Goal: Information Seeking & Learning: Learn about a topic

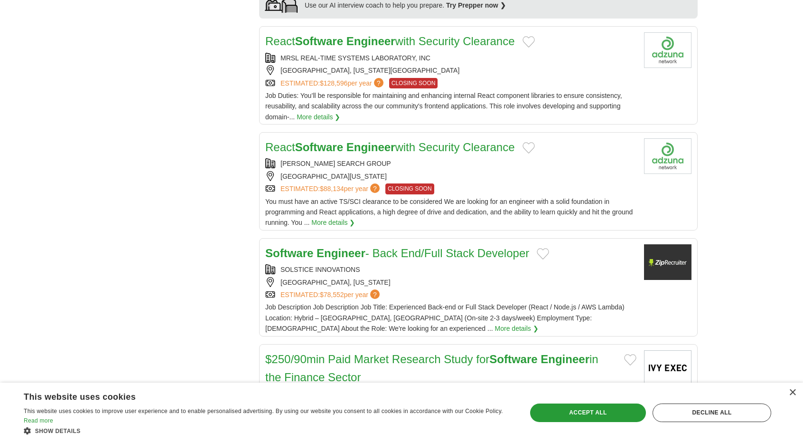
scroll to position [855, 0]
click at [481, 243] on h2 "Software Engineer - Back End/Full Stack Developer" at bounding box center [397, 252] width 264 height 18
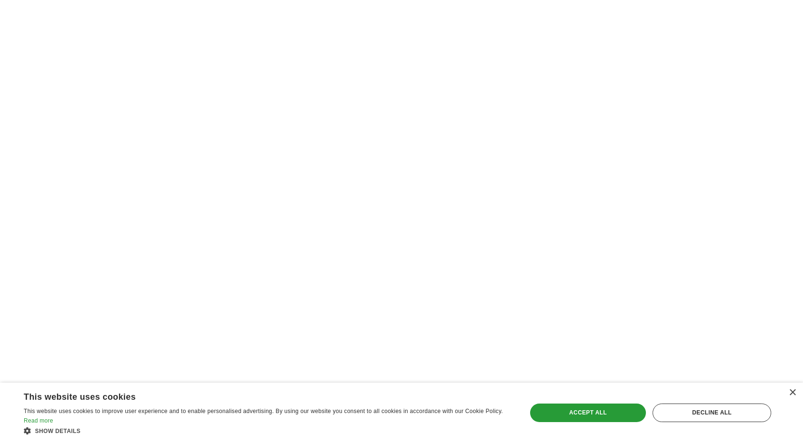
scroll to position [1614, 0]
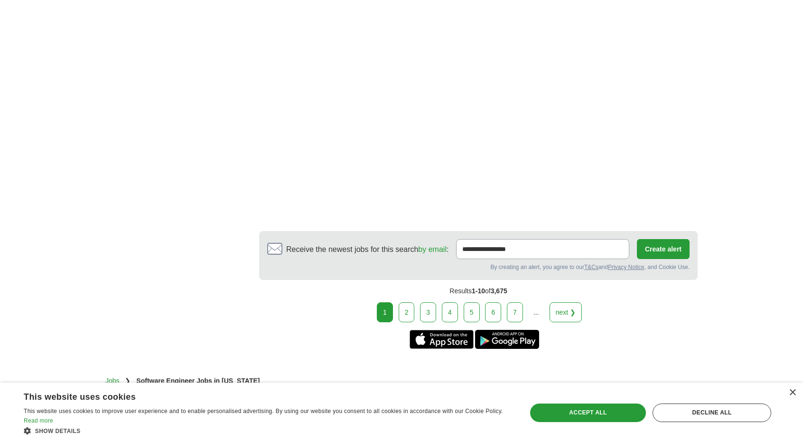
click at [407, 302] on link "2" at bounding box center [407, 312] width 16 height 20
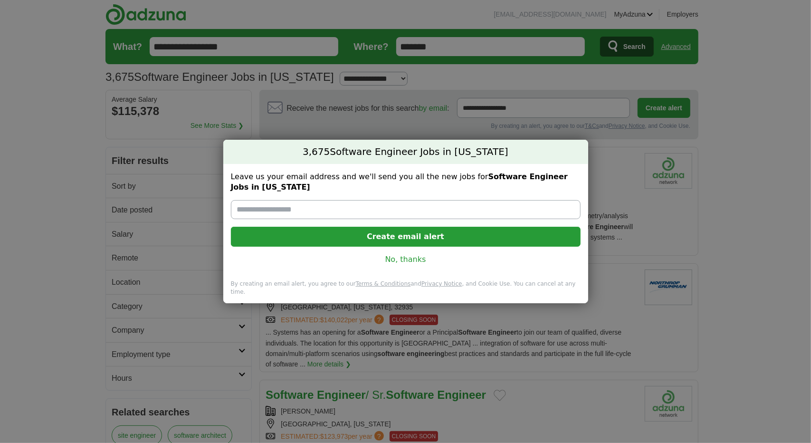
click at [403, 258] on link "No, thanks" at bounding box center [405, 259] width 334 height 10
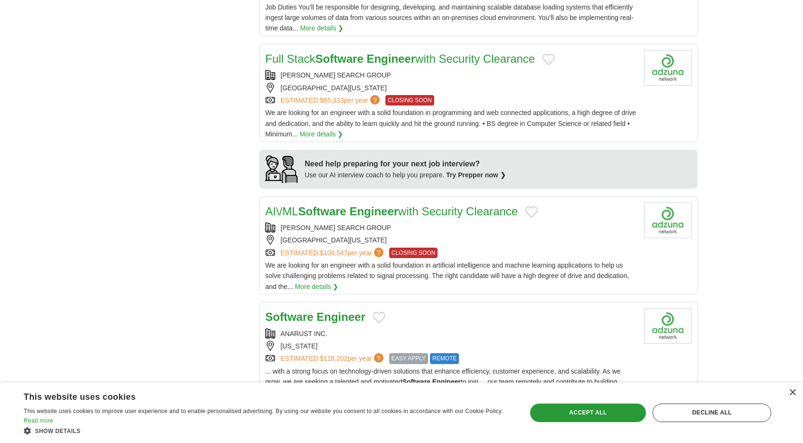
scroll to position [855, 0]
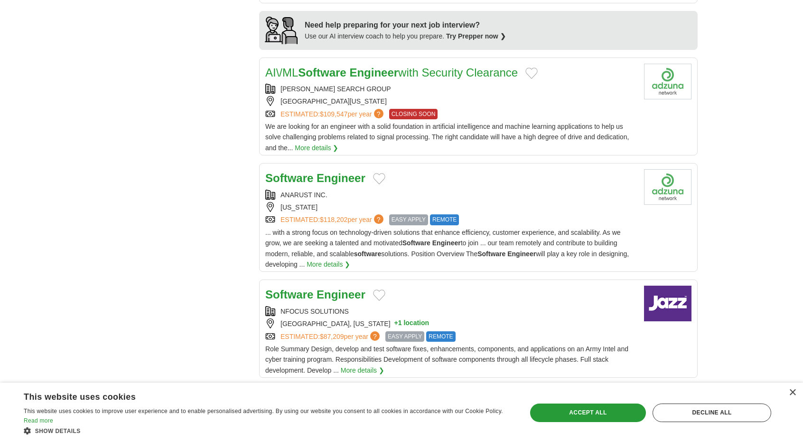
click at [470, 306] on div "NFOCUS SOLUTIONS" at bounding box center [450, 311] width 371 height 10
click at [313, 189] on div "ANARUST INC. [US_STATE] ESTIMATED: $118,202 per year ? EASY APPLY REMOTE" at bounding box center [450, 207] width 371 height 36
